Goal: Task Accomplishment & Management: Manage account settings

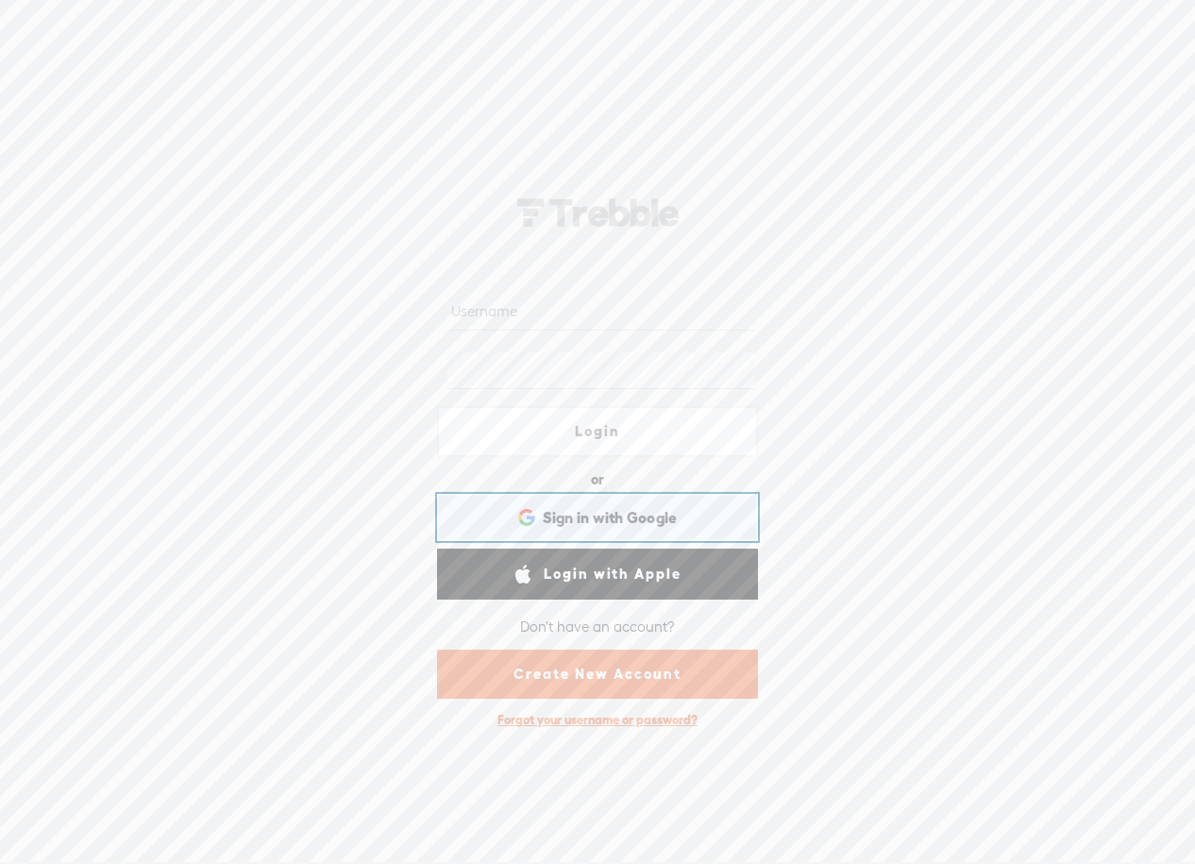
click at [677, 511] on div "Sign in with Google Sign in with Google. Opens in new tab" at bounding box center [597, 517] width 295 height 43
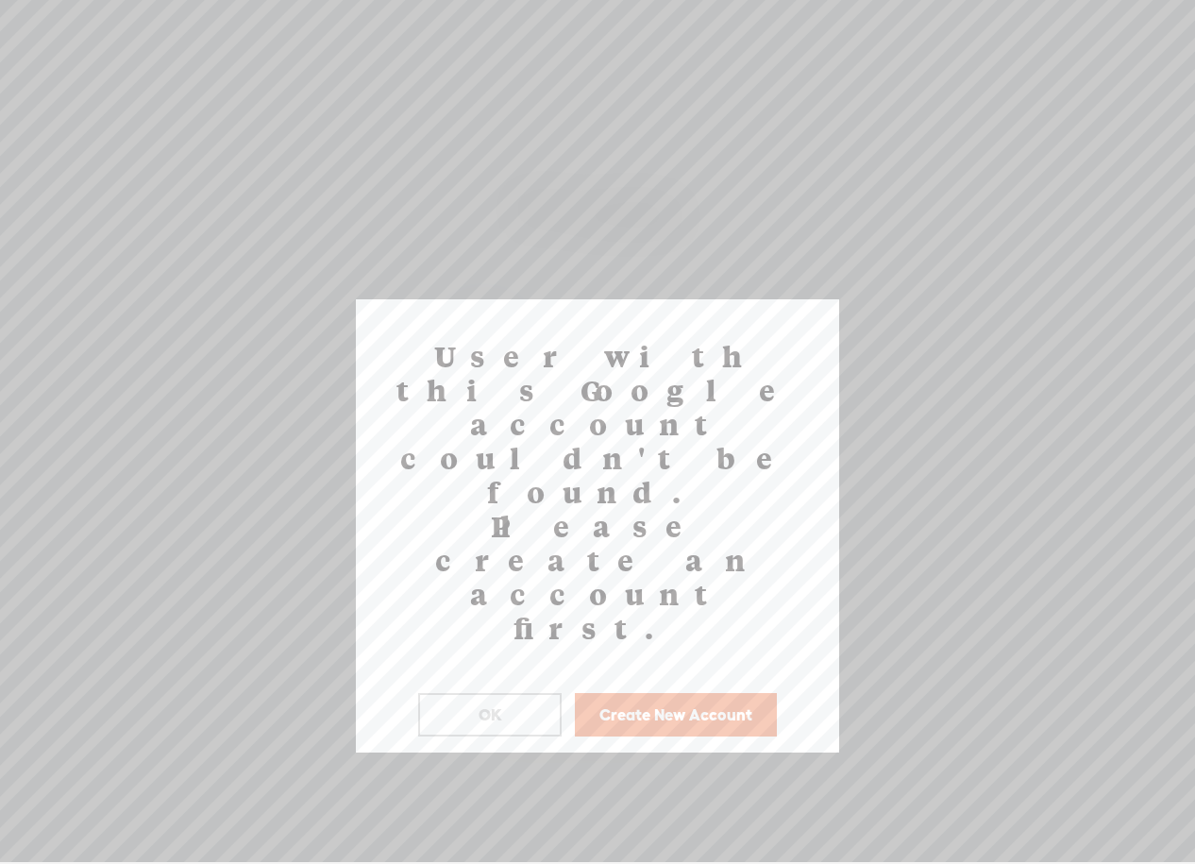
click at [669, 693] on button "Create New Account" at bounding box center [676, 714] width 202 height 43
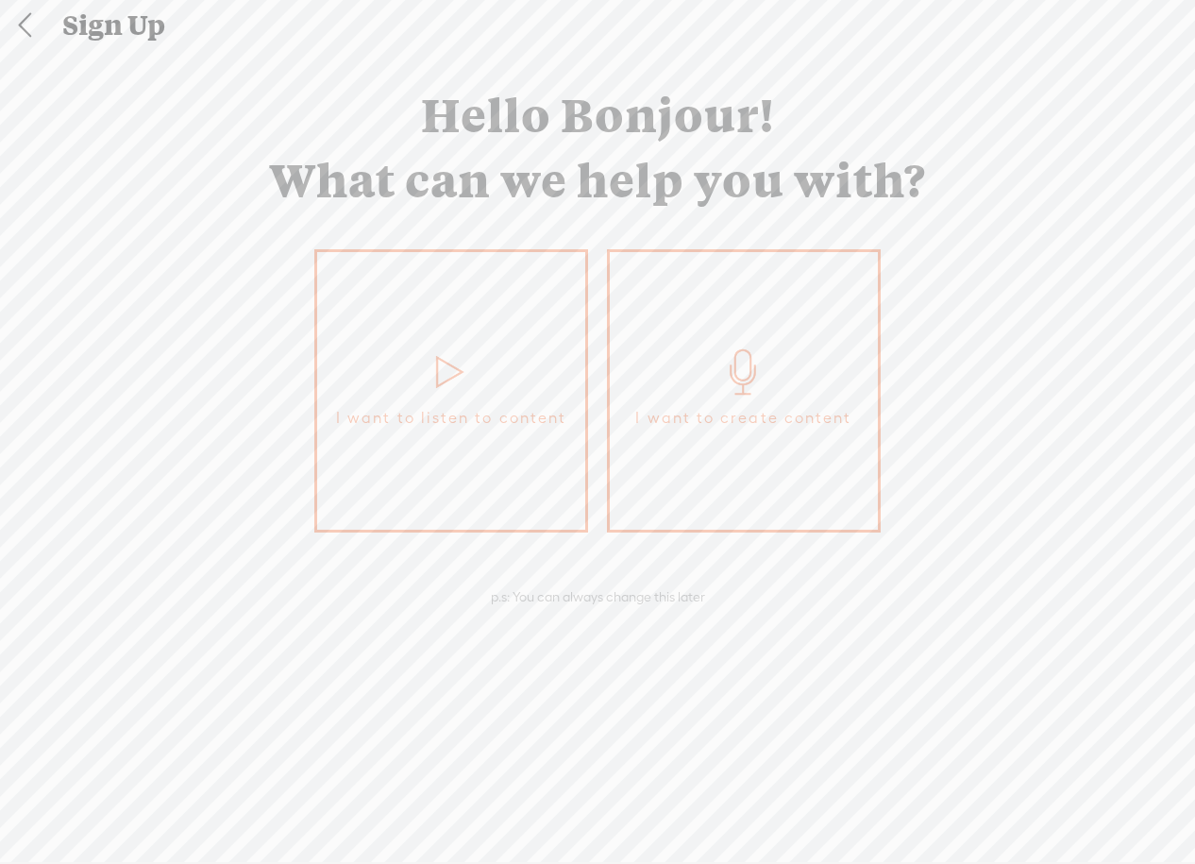
click at [700, 474] on link "I want to create content" at bounding box center [744, 390] width 274 height 283
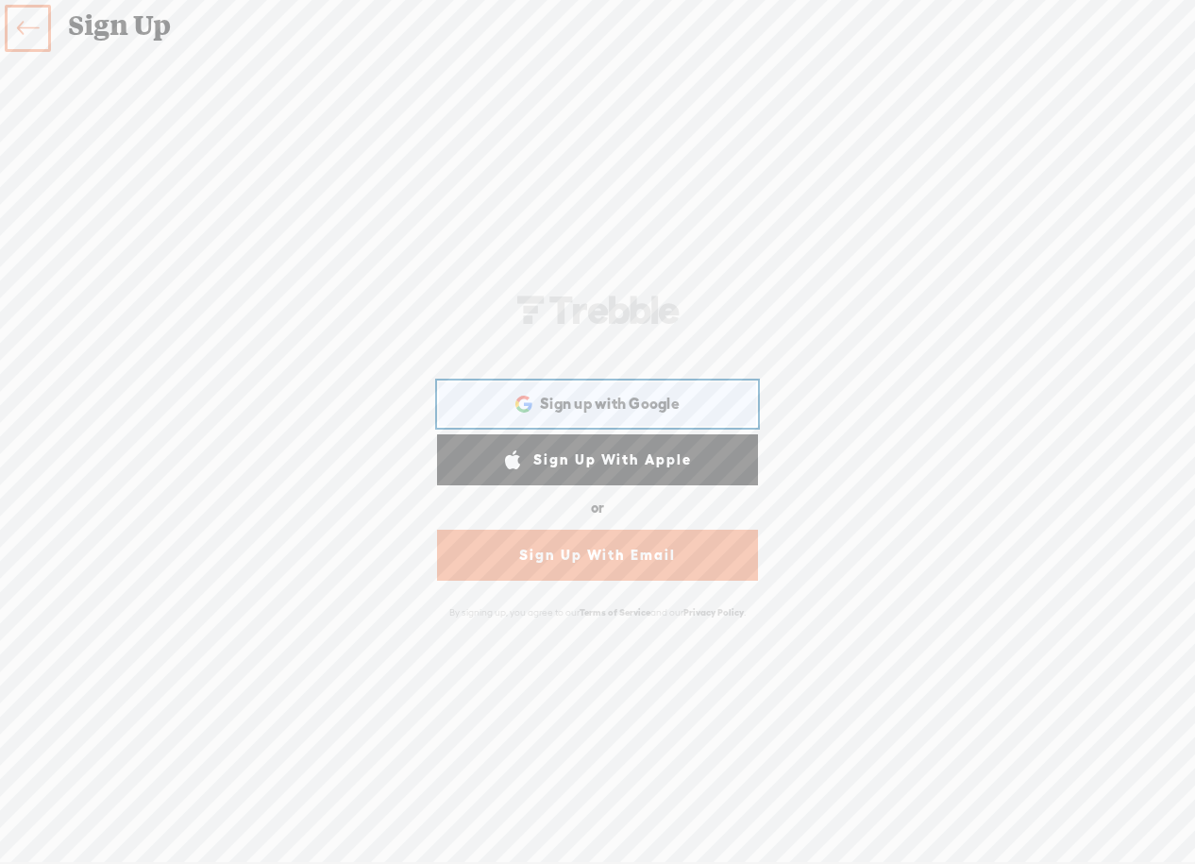
click at [668, 415] on div "Sign up with Google Sign up with Google. Opens in new tab" at bounding box center [597, 403] width 295 height 43
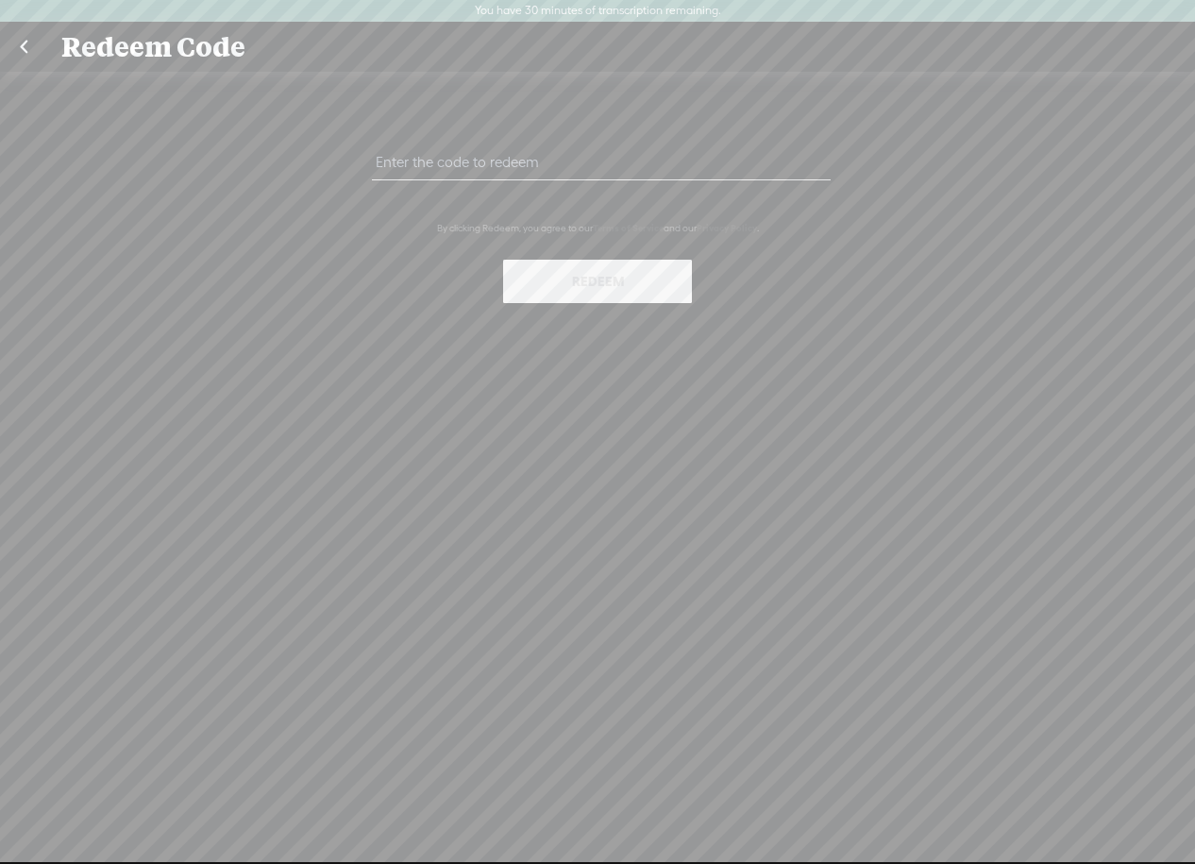
click at [448, 165] on input "text" at bounding box center [601, 162] width 458 height 37
paste input "79AR-3LHN-NVRG-ZTW8-0823"
type input "79AR-3LHN-NVRG-ZTW8-0823"
click at [575, 276] on button "Redeem" at bounding box center [597, 281] width 189 height 43
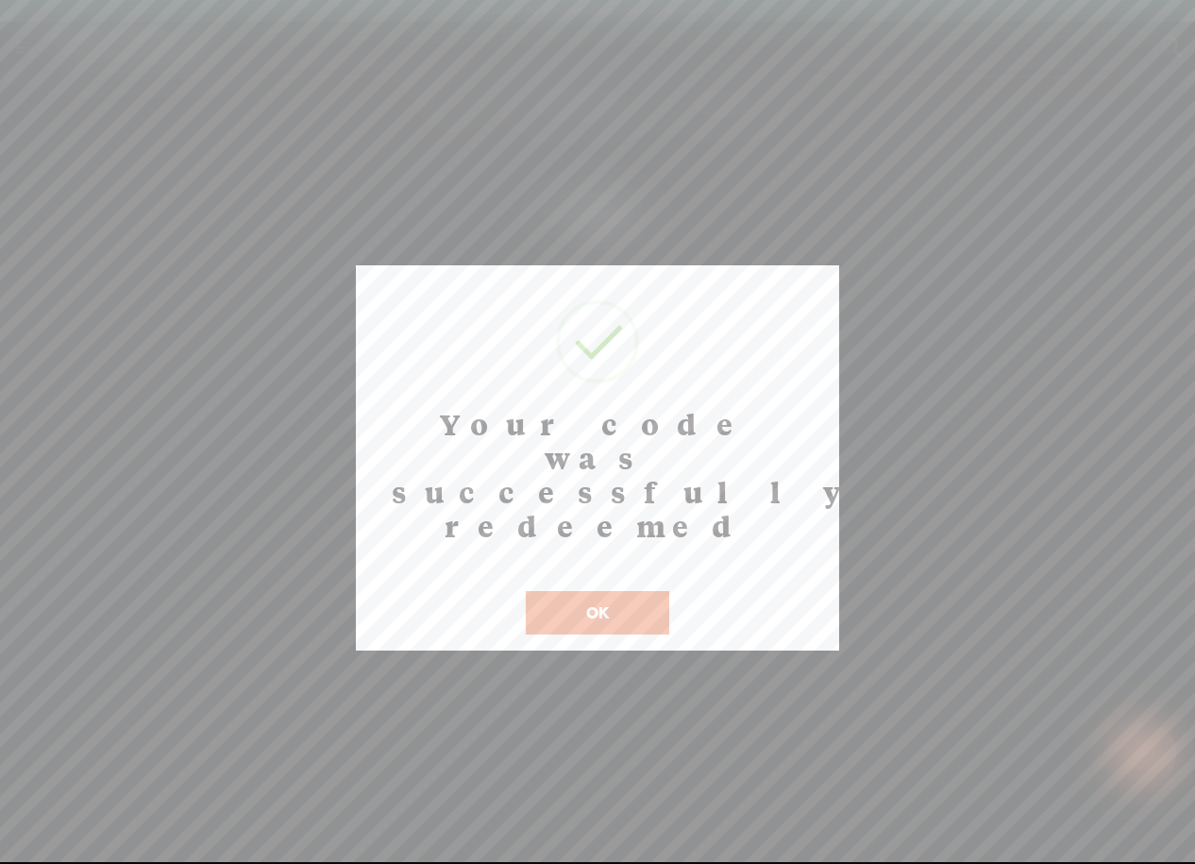
click at [601, 591] on button "OK" at bounding box center [598, 612] width 144 height 43
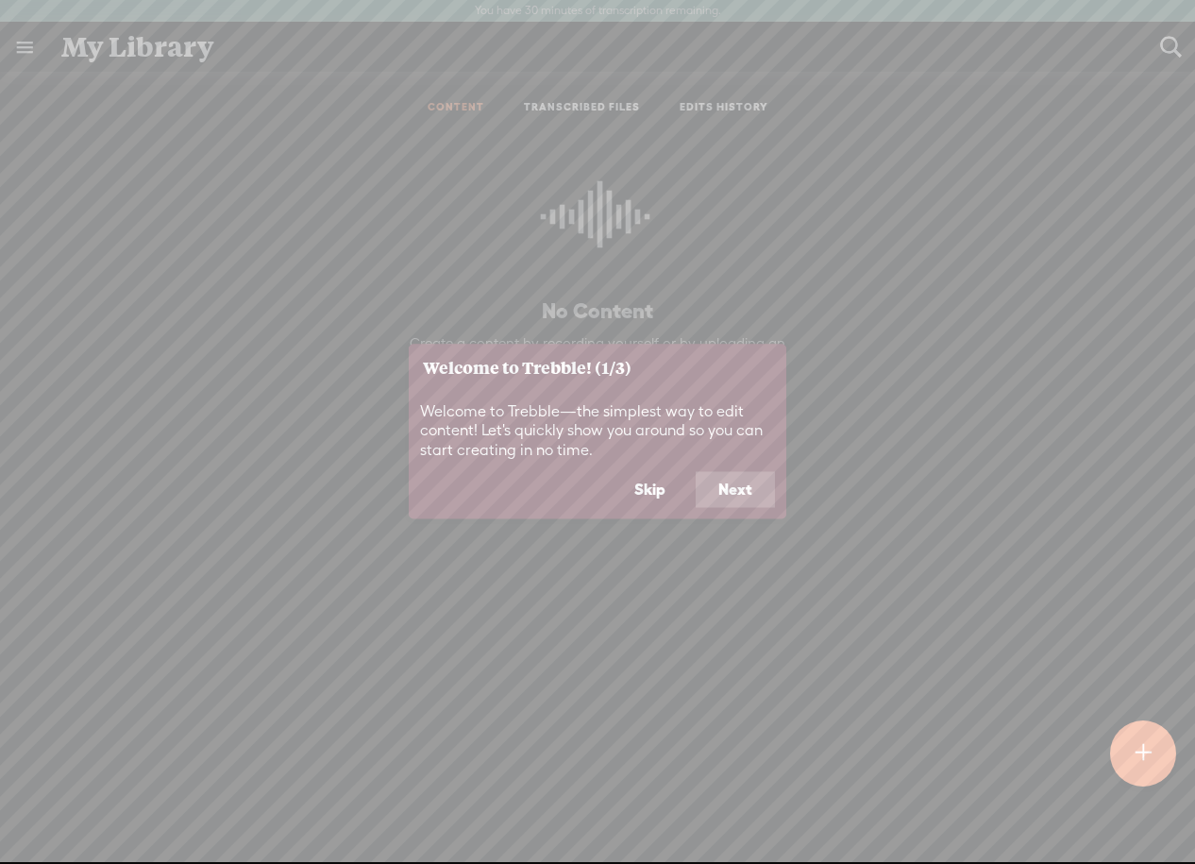
click at [733, 495] on button "Next" at bounding box center [735, 490] width 79 height 36
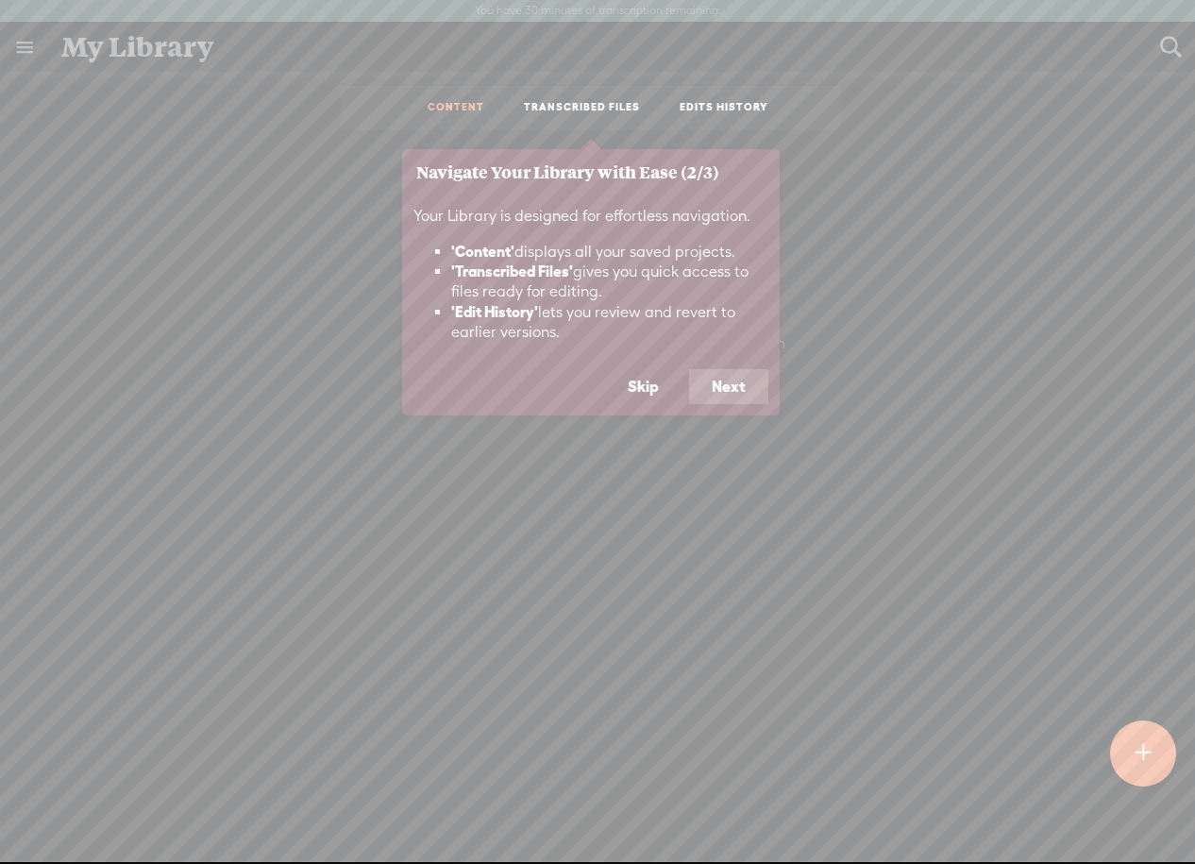
click at [739, 395] on button "Next" at bounding box center [728, 387] width 79 height 36
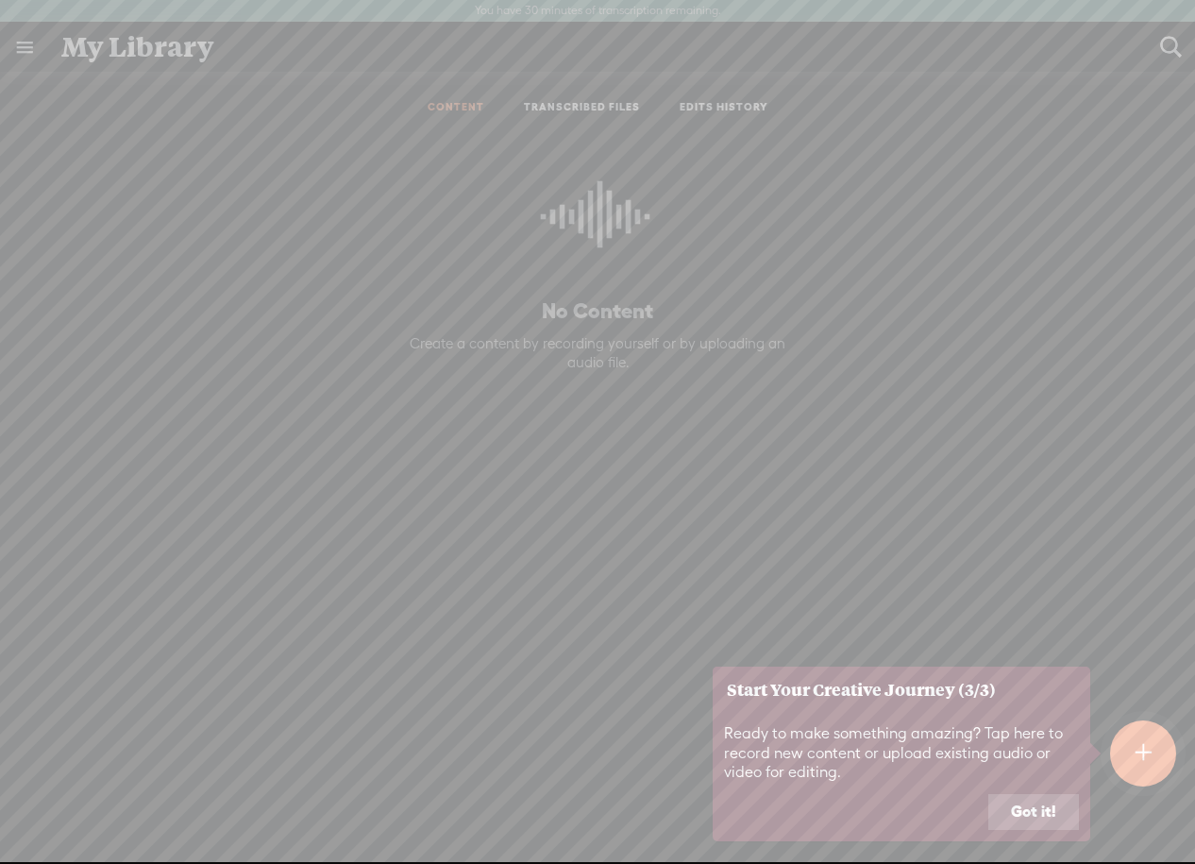
click at [1042, 814] on button "Got it!" at bounding box center [1033, 812] width 91 height 36
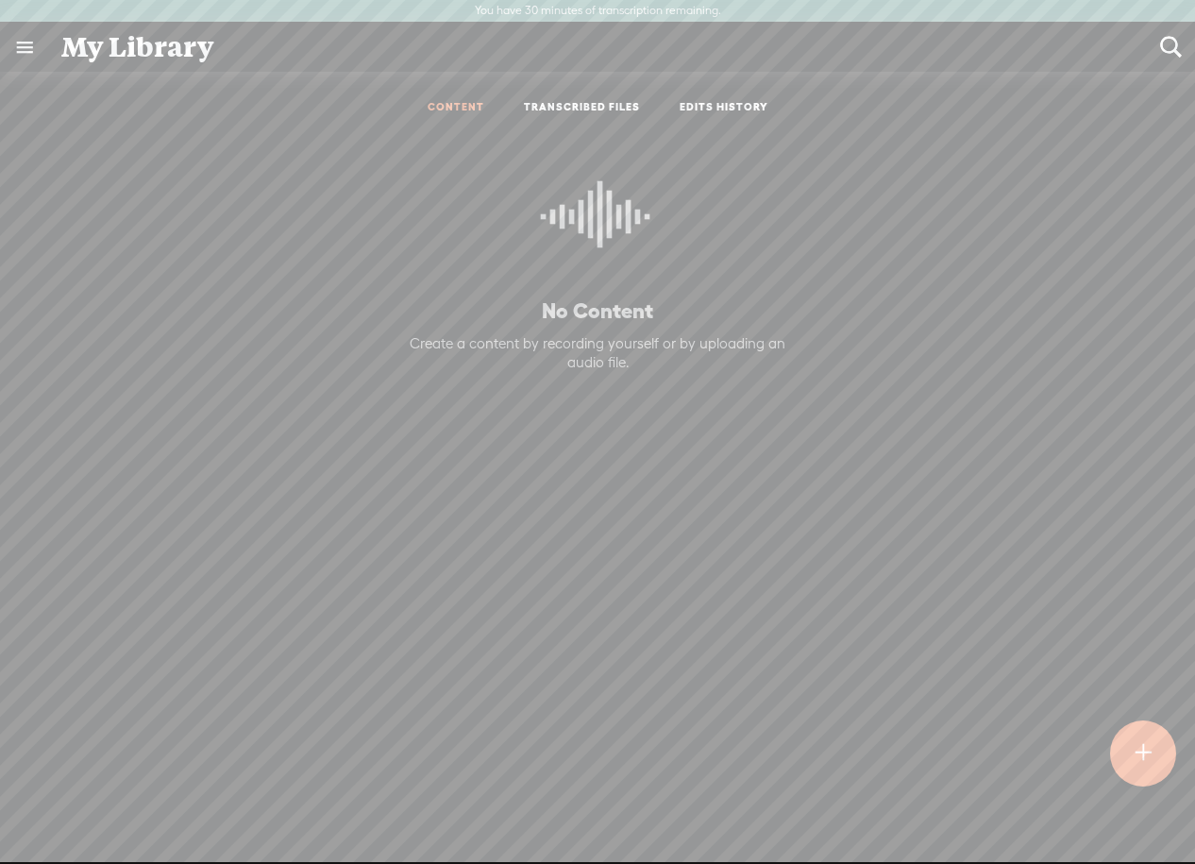
click at [17, 48] on link at bounding box center [24, 47] width 49 height 49
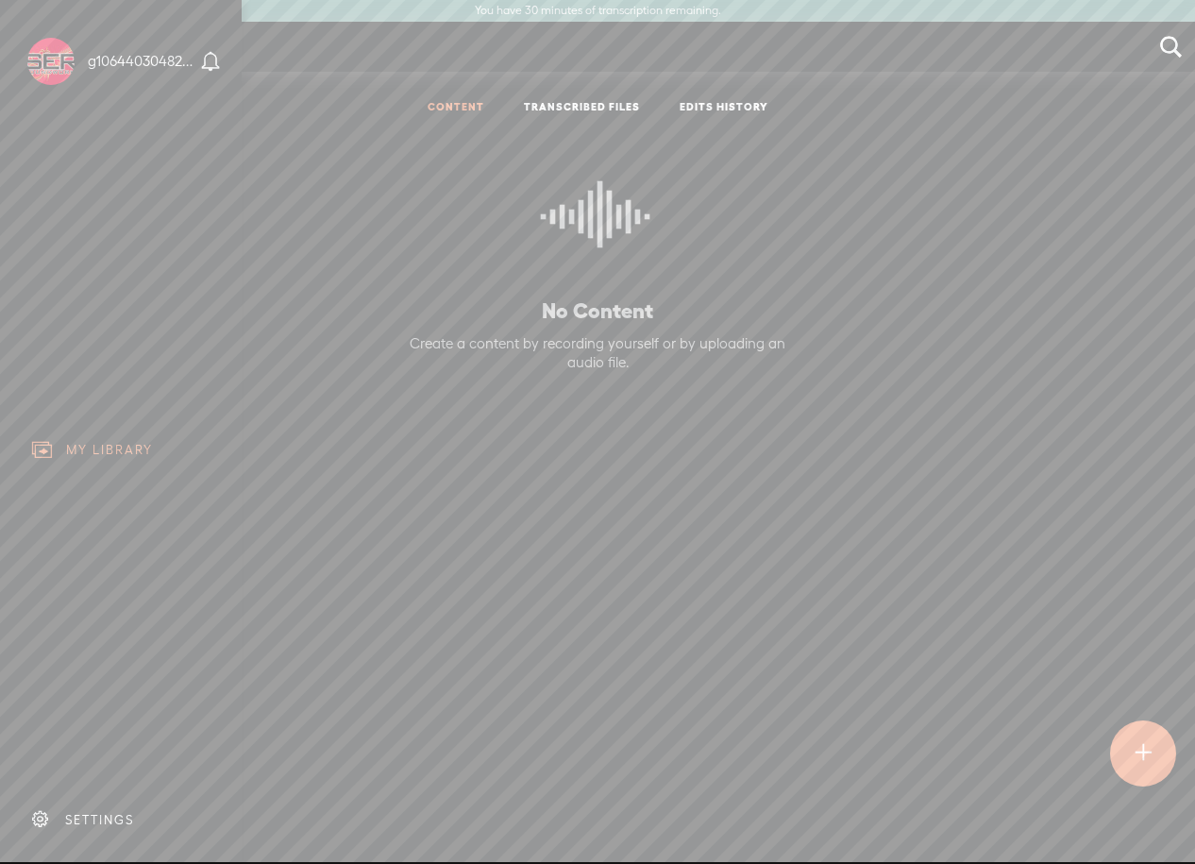
click at [117, 812] on div "SETTINGS" at bounding box center [99, 820] width 69 height 16
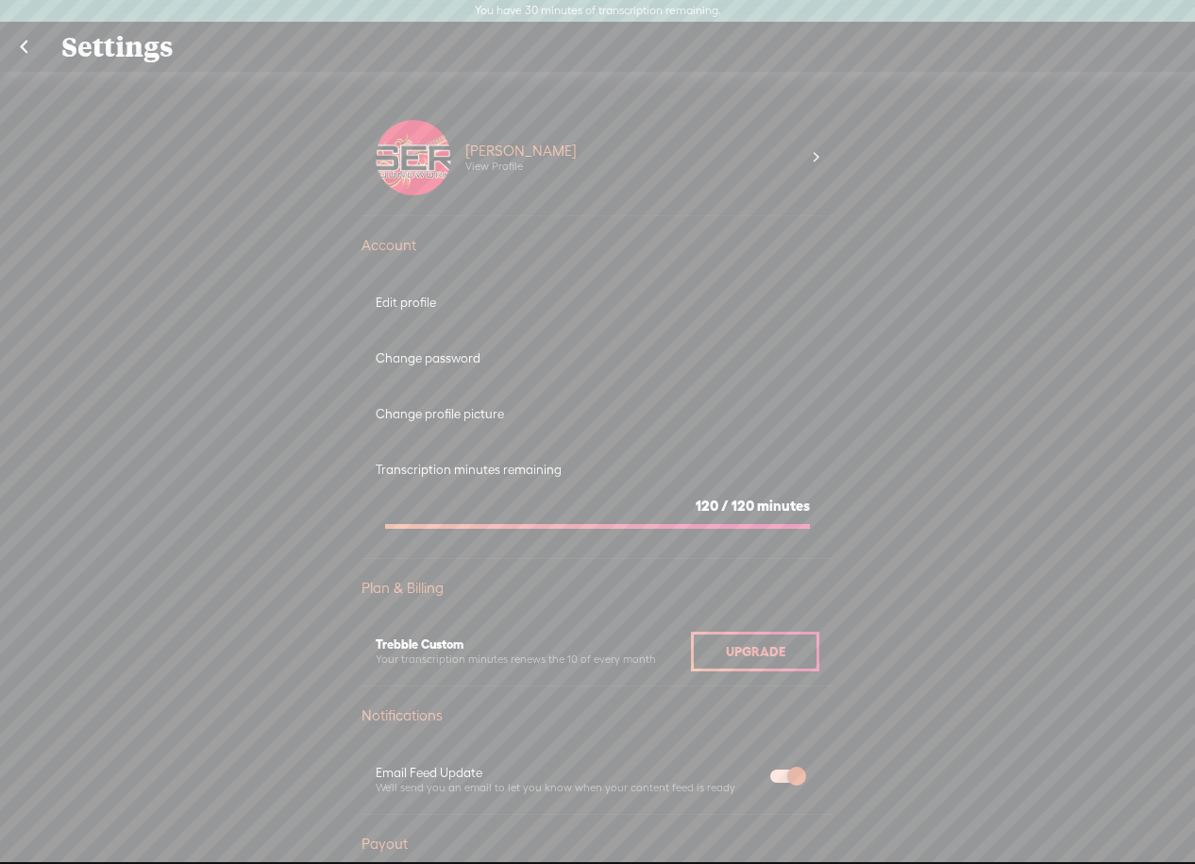
click at [771, 177] on div "[PERSON_NAME] View Profile" at bounding box center [632, 158] width 363 height 76
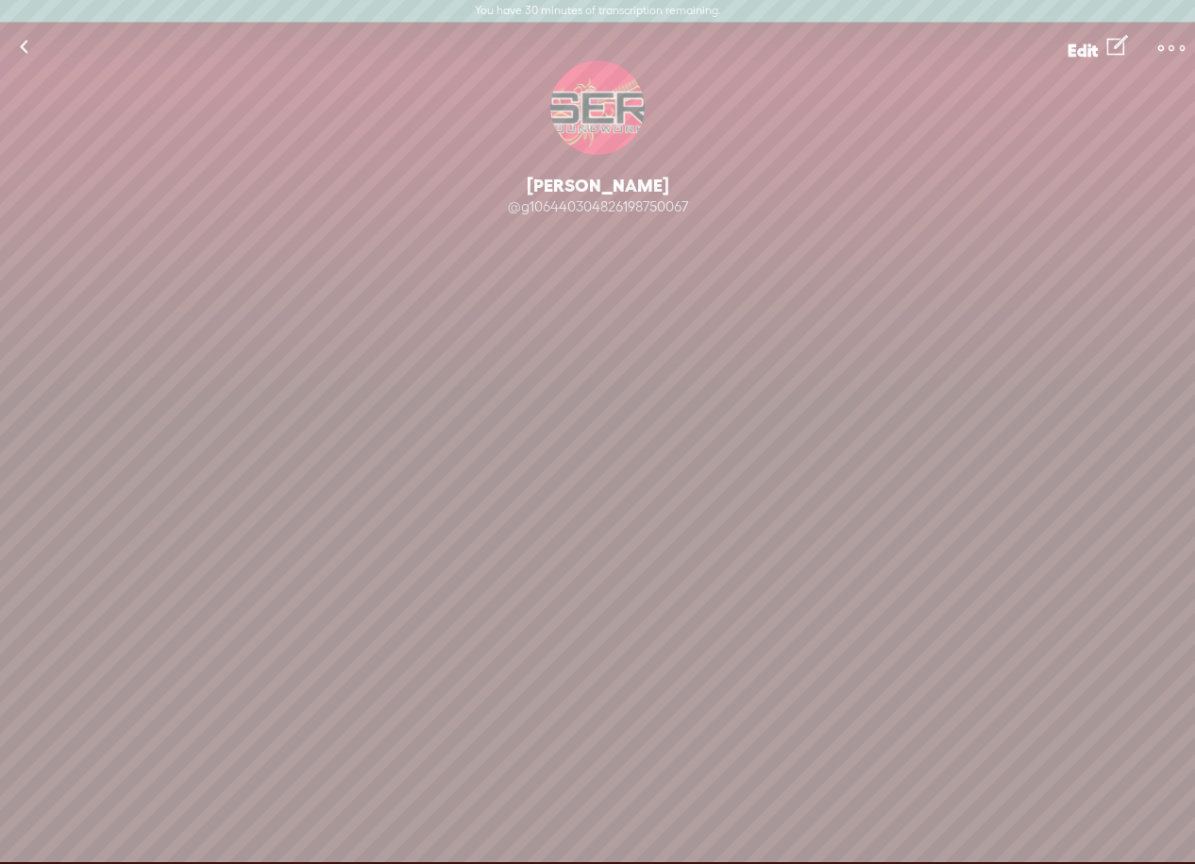
click at [1075, 50] on span "Edit" at bounding box center [1083, 51] width 30 height 20
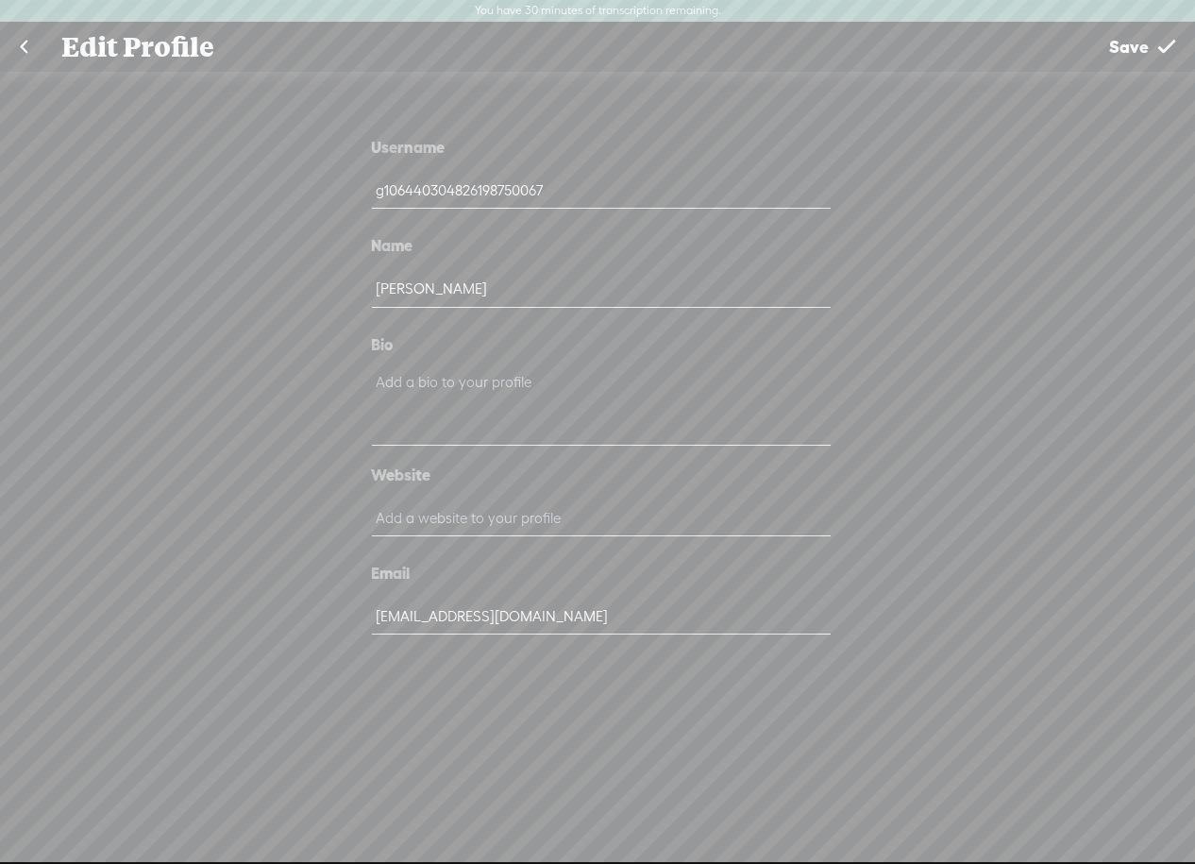
click at [531, 515] on input "text" at bounding box center [601, 517] width 458 height 37
type input "[URL][DOMAIN_NAME]"
click at [1129, 40] on span "Save" at bounding box center [1129, 47] width 40 height 48
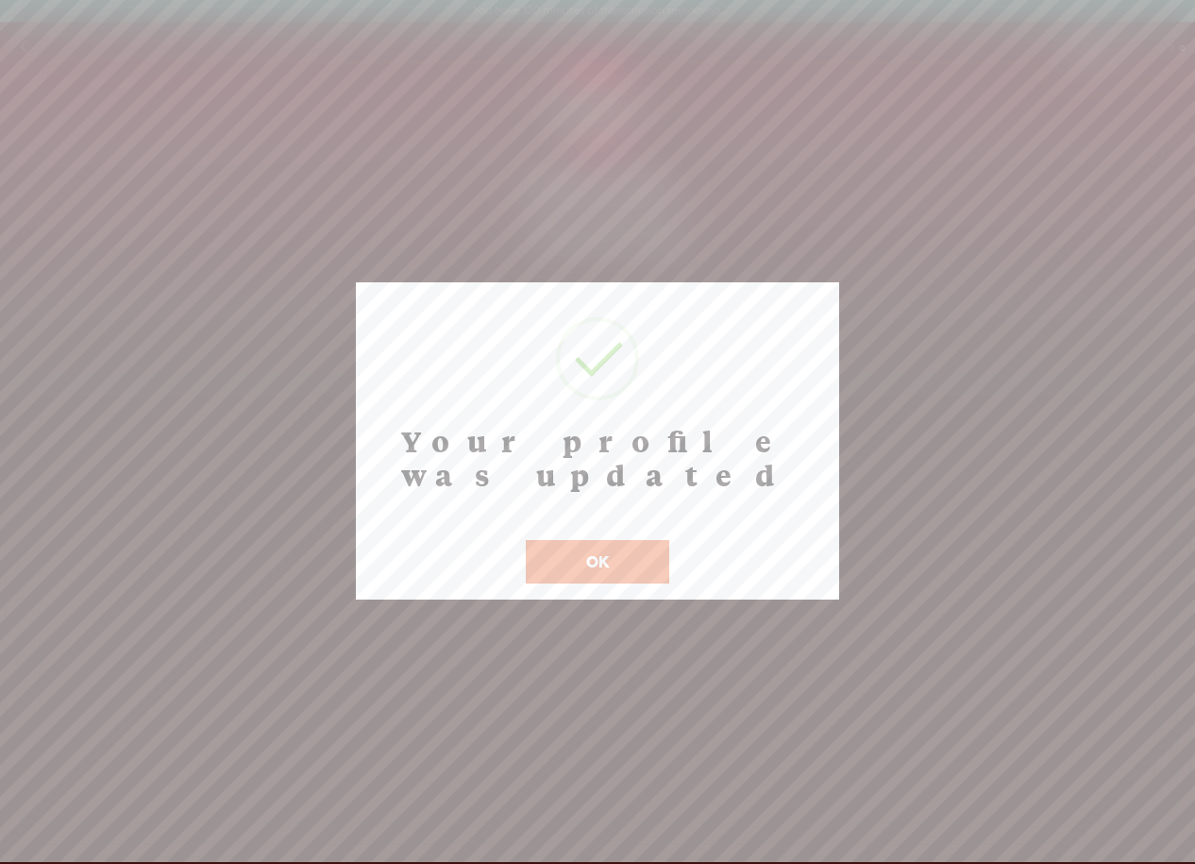
click at [598, 542] on button "OK" at bounding box center [598, 561] width 144 height 43
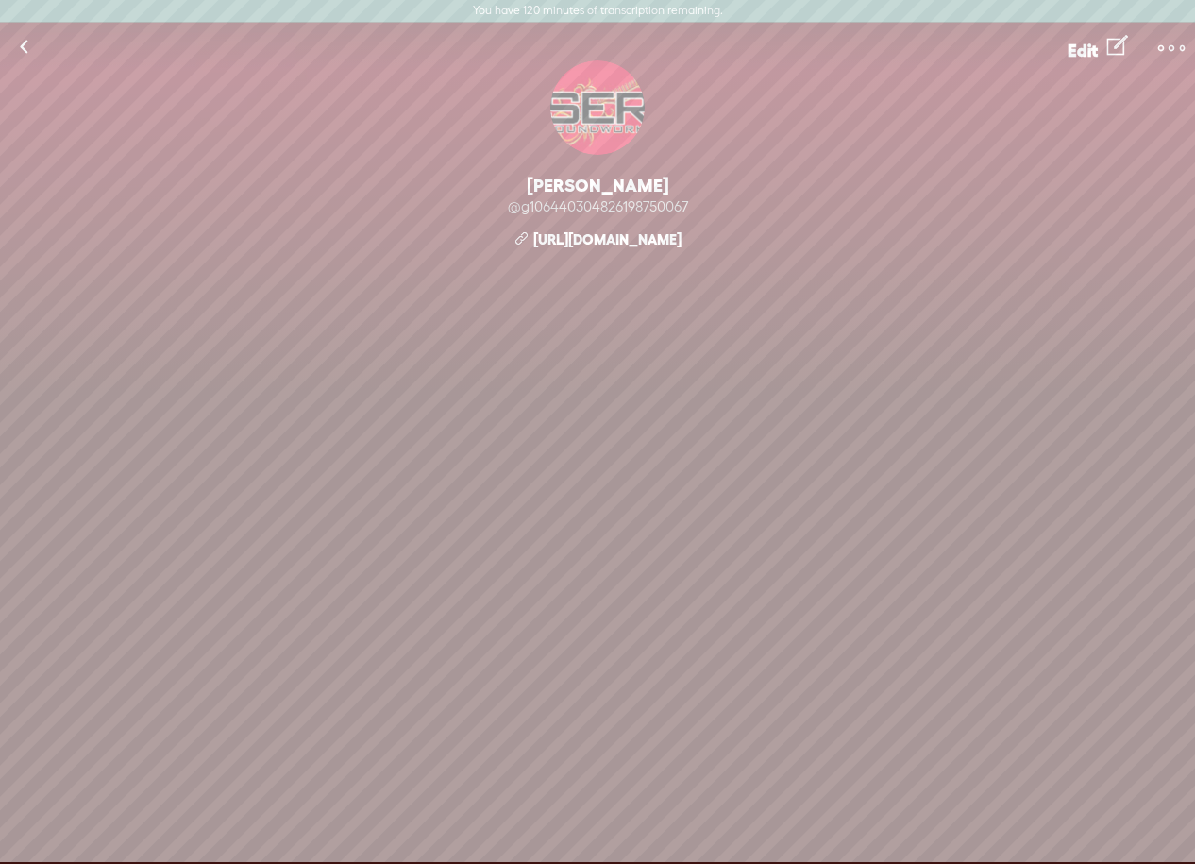
click at [24, 49] on link at bounding box center [23, 47] width 47 height 49
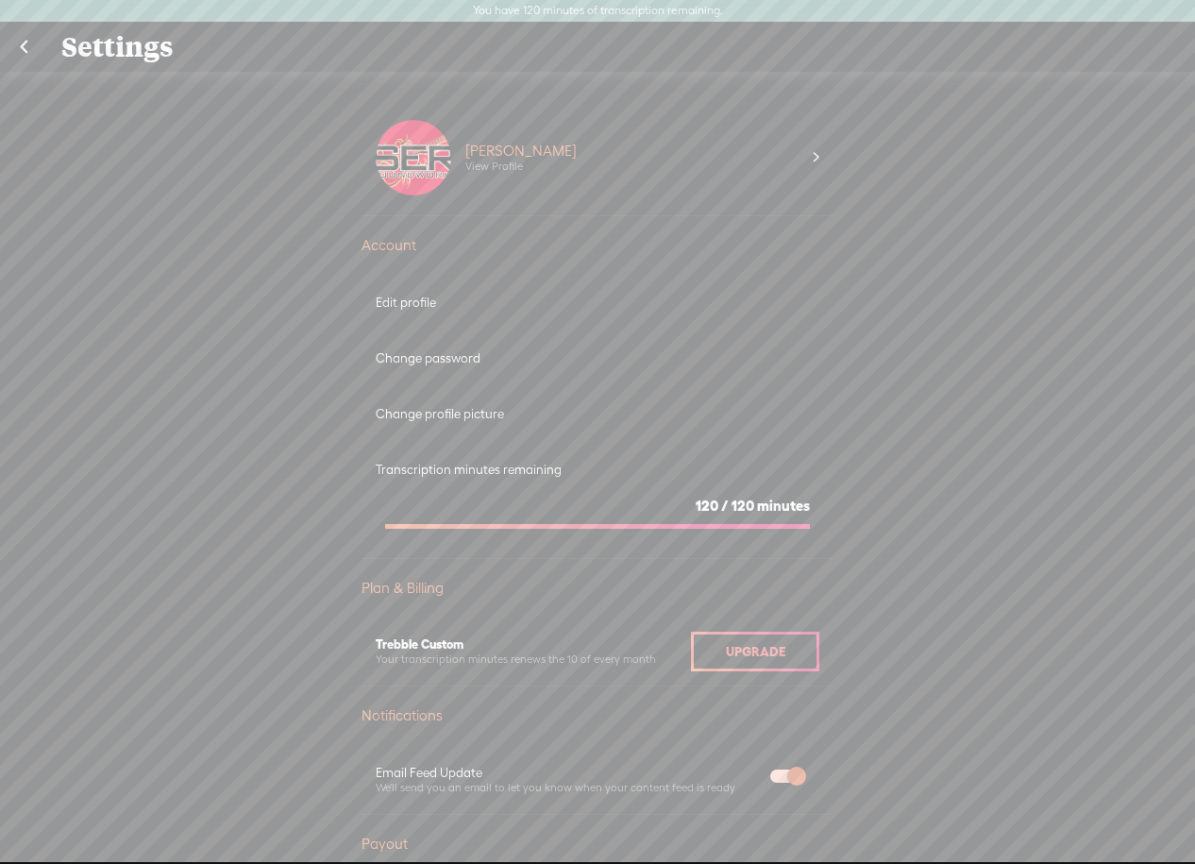
click at [28, 49] on link at bounding box center [23, 47] width 47 height 49
